Goal: Navigation & Orientation: Find specific page/section

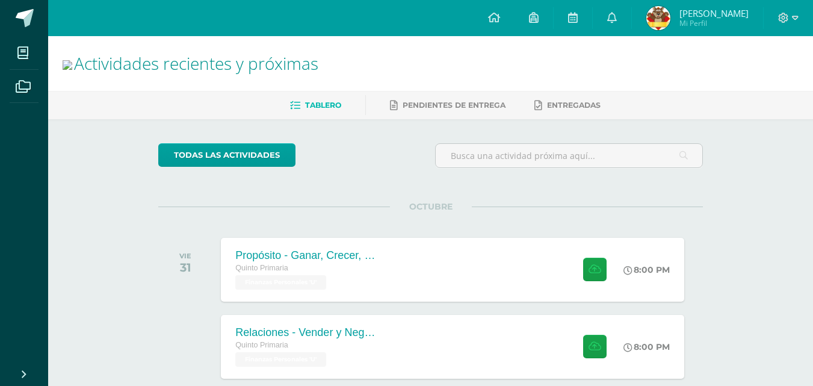
click at [683, 17] on span "Linda Isabella Mi Perfil" at bounding box center [697, 18] width 107 height 24
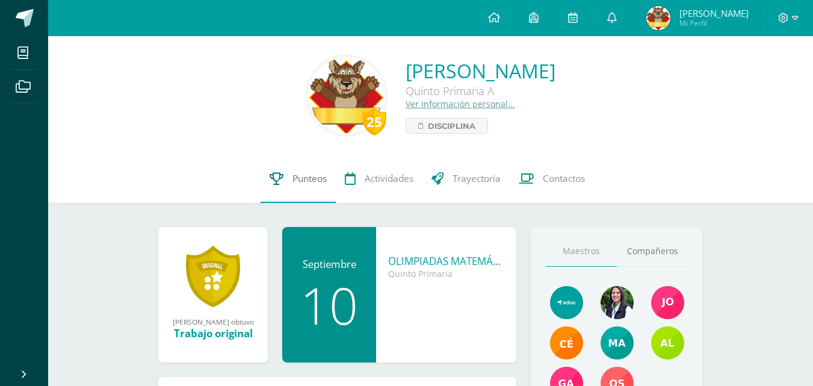
click at [284, 167] on link "Punteos" at bounding box center [298, 179] width 75 height 48
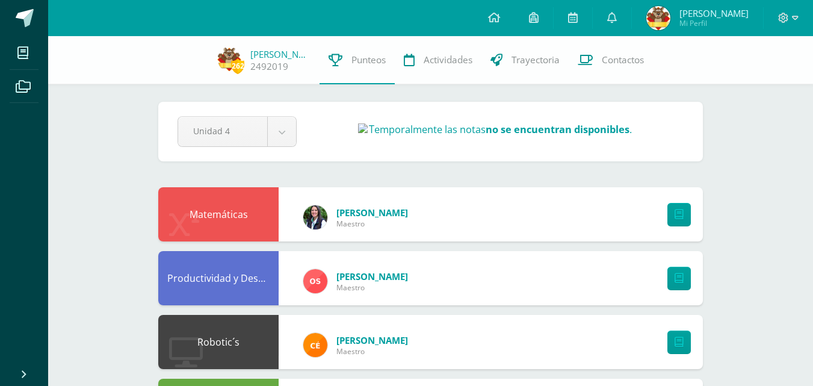
scroll to position [2, 0]
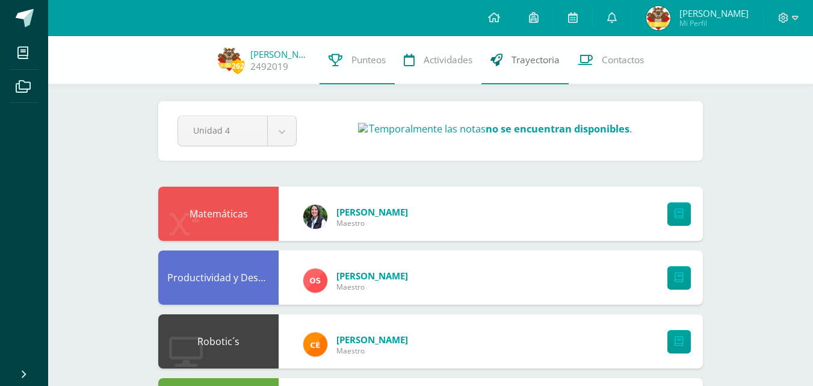
click at [530, 51] on link "Trayectoria" at bounding box center [525, 60] width 87 height 48
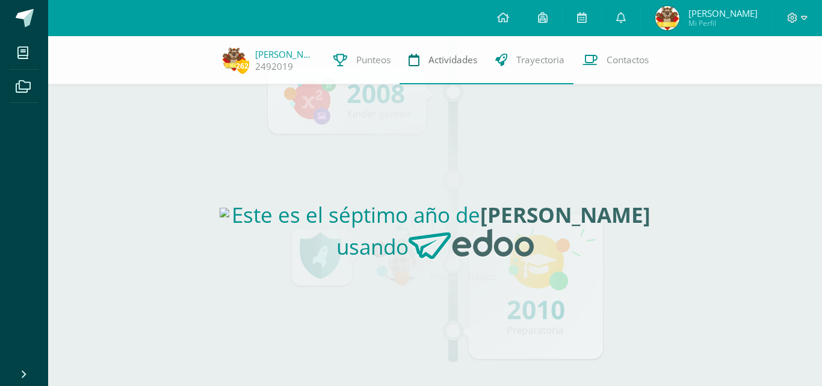
click at [453, 60] on span "Actividades" at bounding box center [453, 60] width 49 height 13
